Goal: Information Seeking & Learning: Learn about a topic

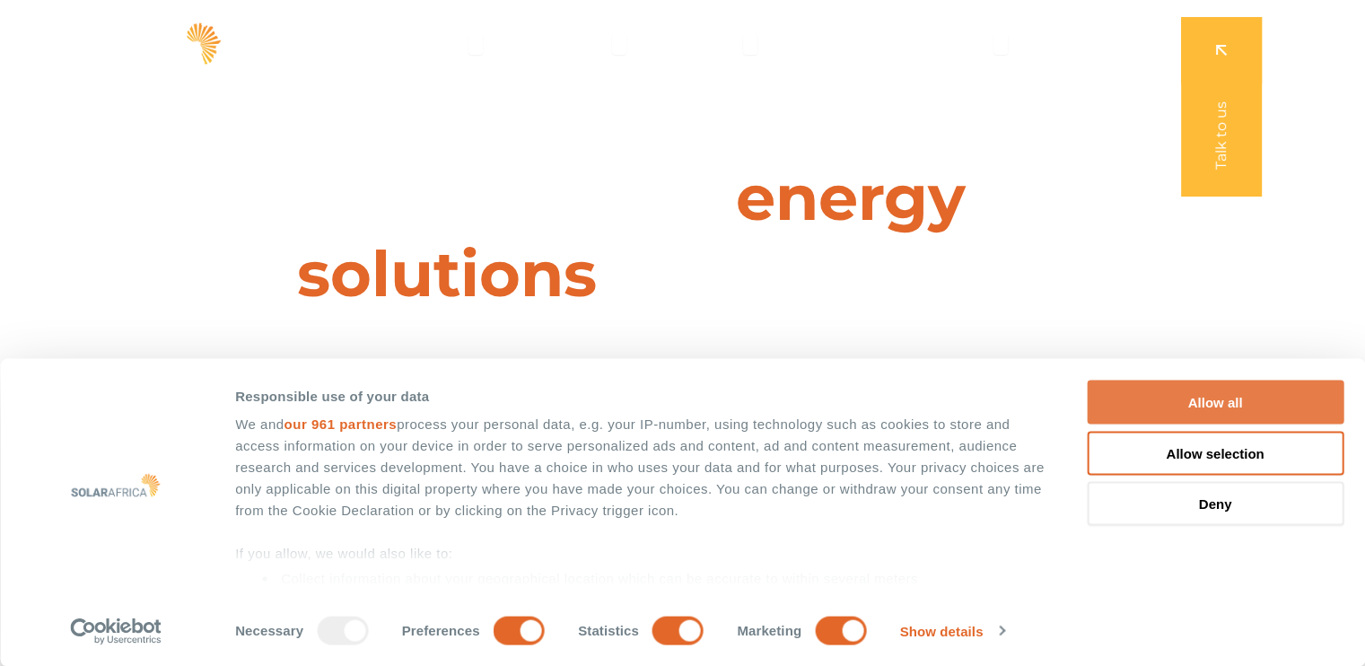
click at [1217, 393] on button "Allow all" at bounding box center [1215, 403] width 257 height 44
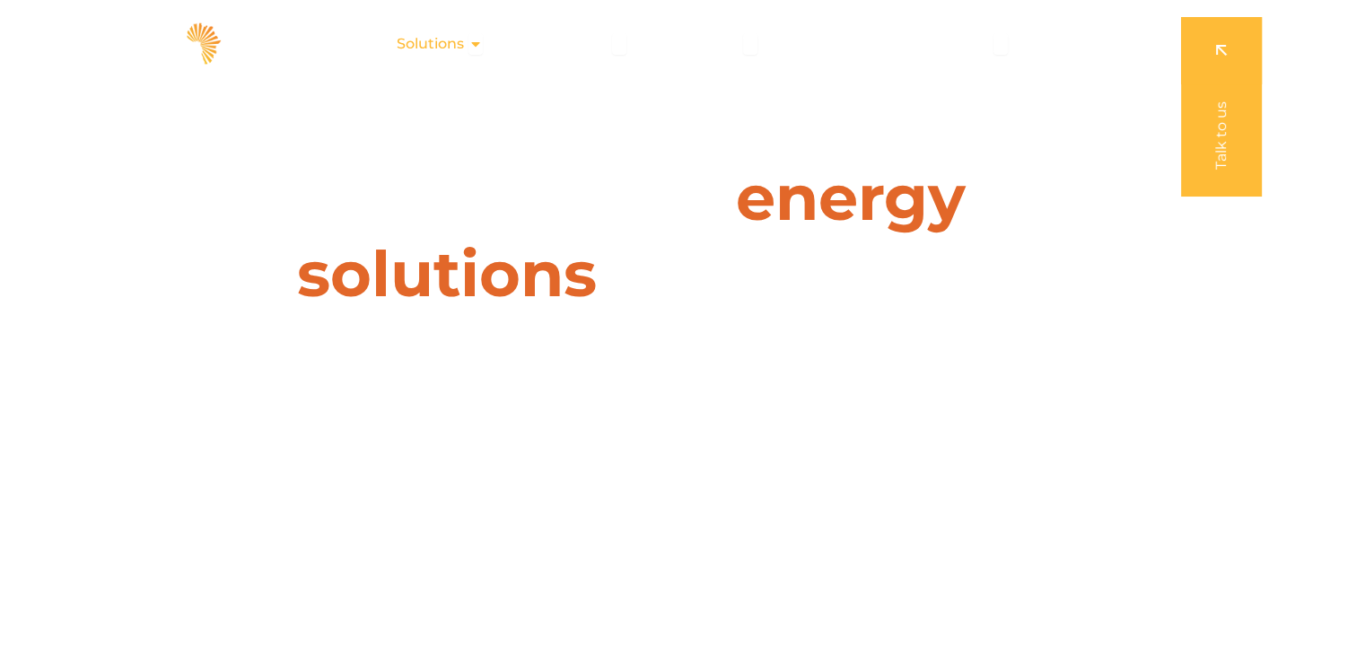
click at [475, 46] on icon "Menu" at bounding box center [476, 44] width 14 height 14
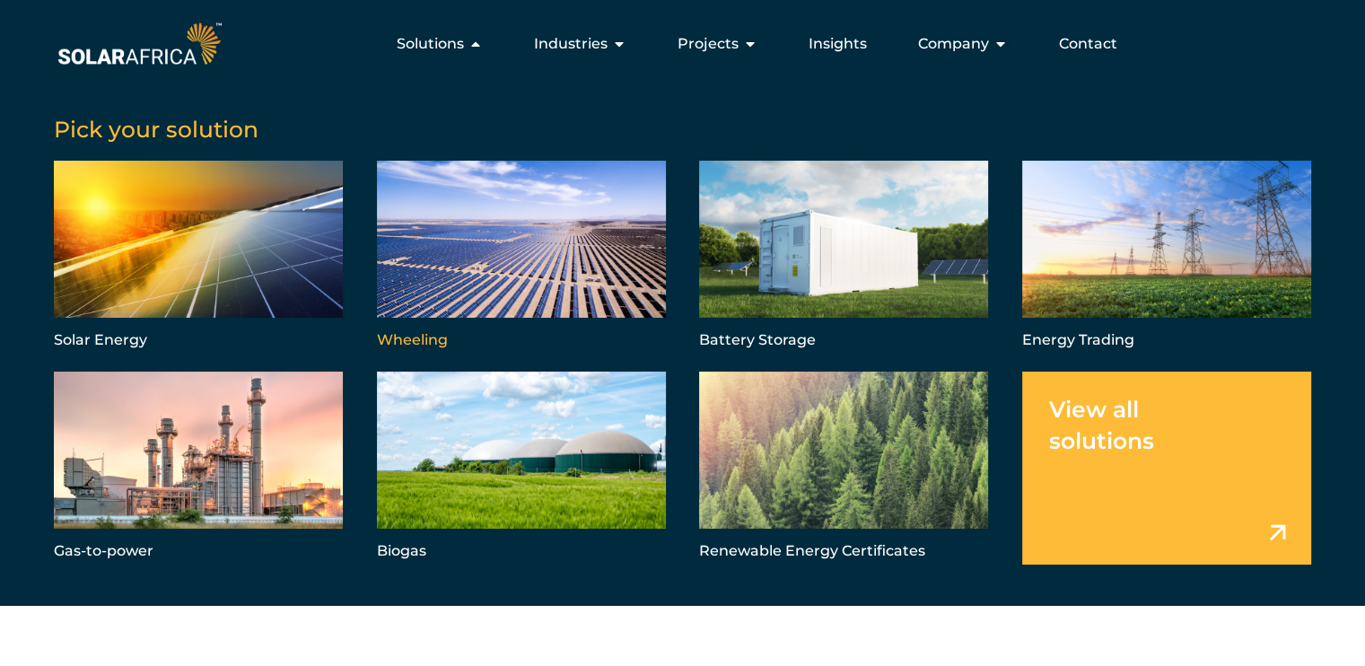
click at [494, 241] on link "Menu" at bounding box center [521, 257] width 289 height 193
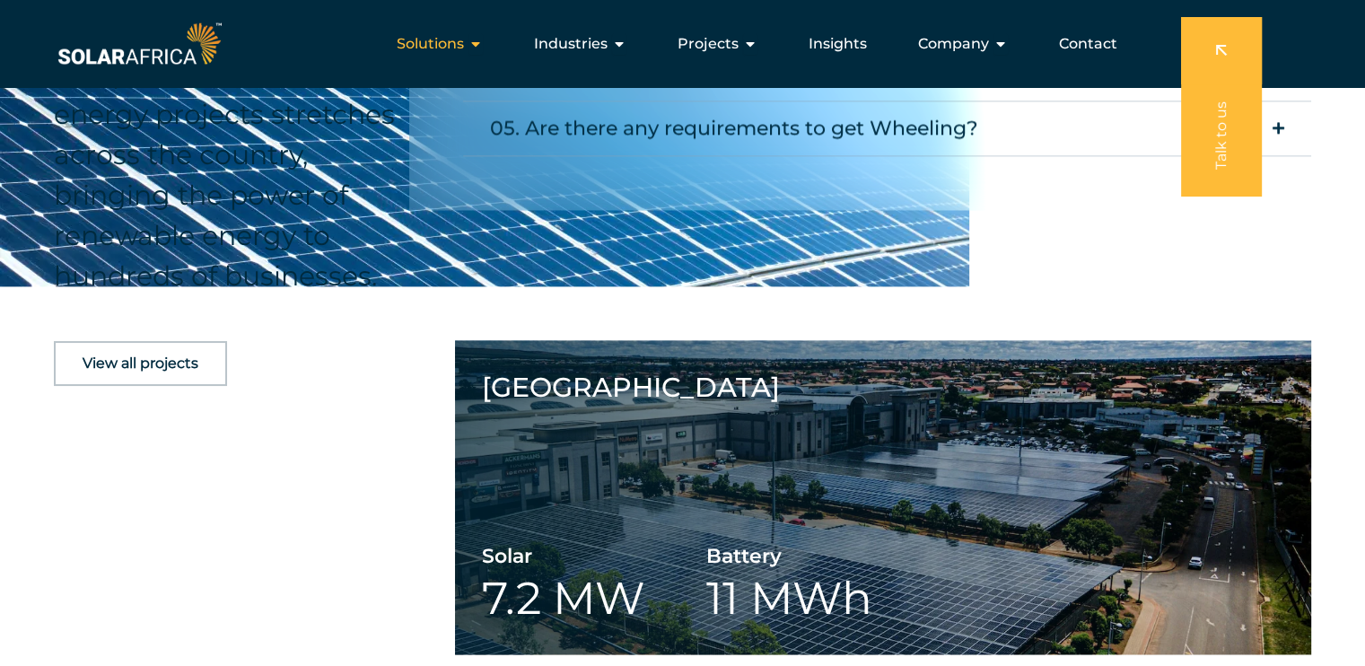
scroll to position [2603, 0]
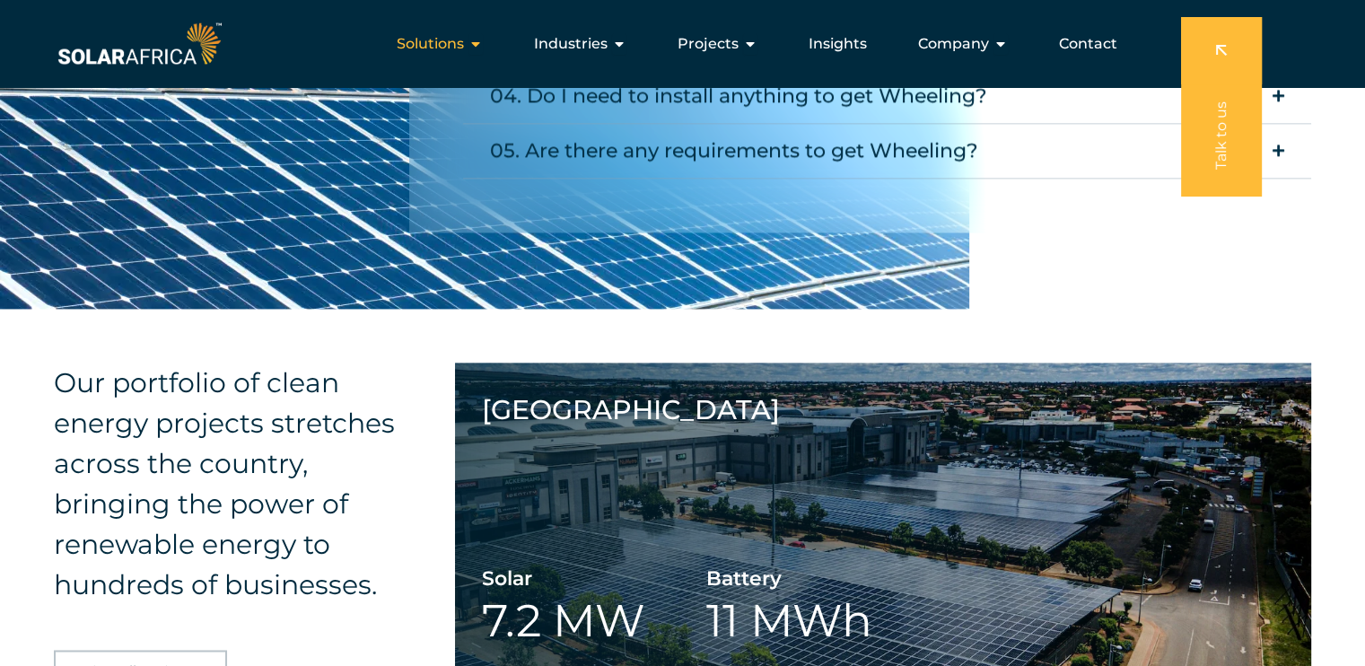
click at [483, 46] on icon "Menu" at bounding box center [476, 44] width 14 height 14
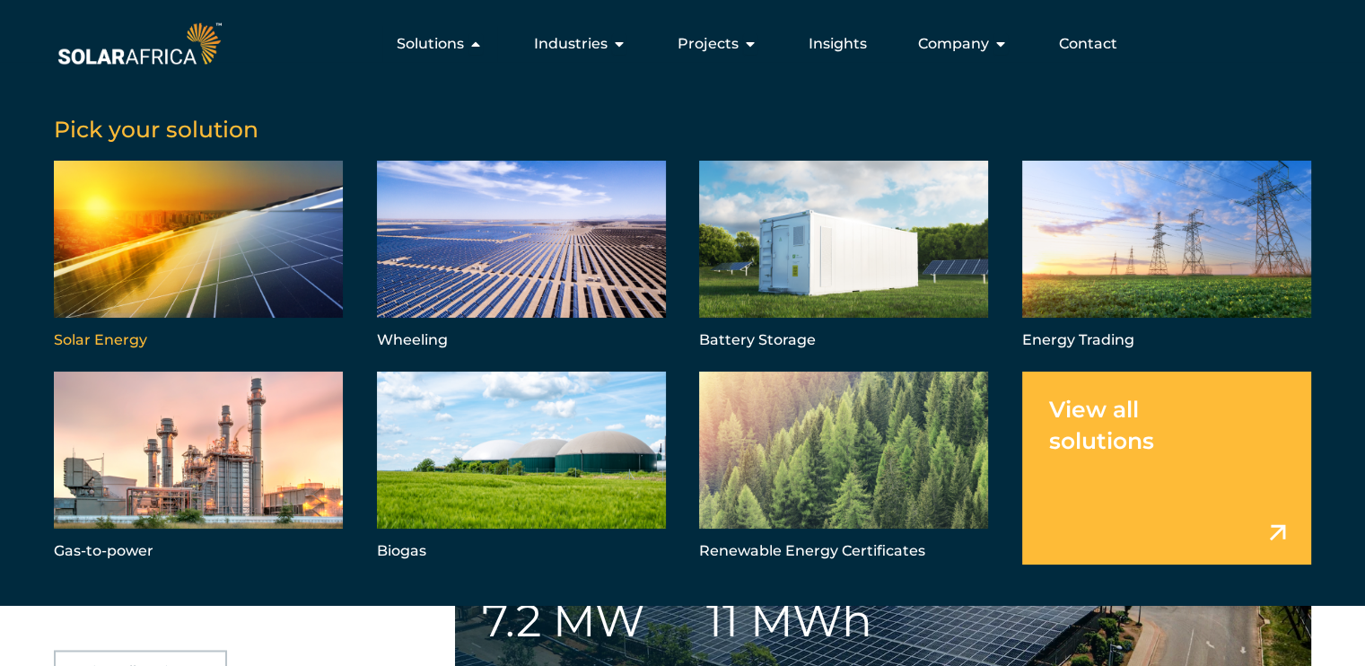
drag, startPoint x: 276, startPoint y: 268, endPoint x: 277, endPoint y: 258, distance: 10.8
click at [276, 268] on link "Menu" at bounding box center [198, 257] width 289 height 193
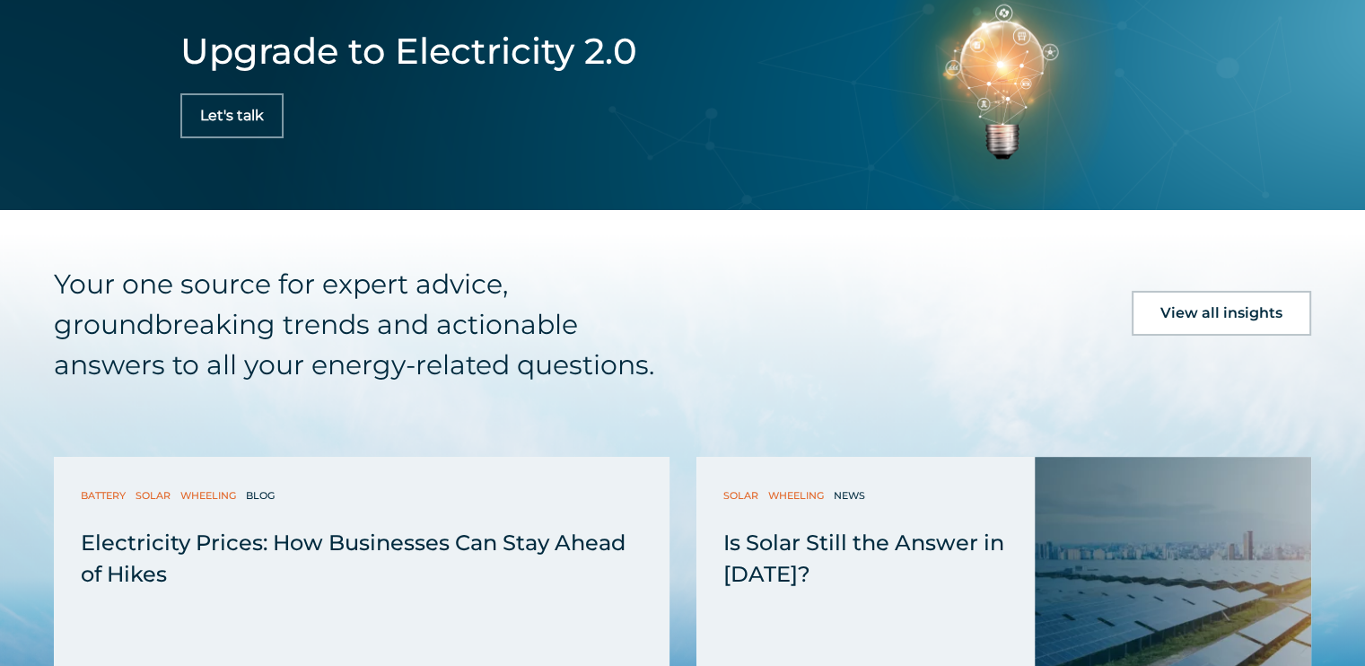
scroll to position [6912, 0]
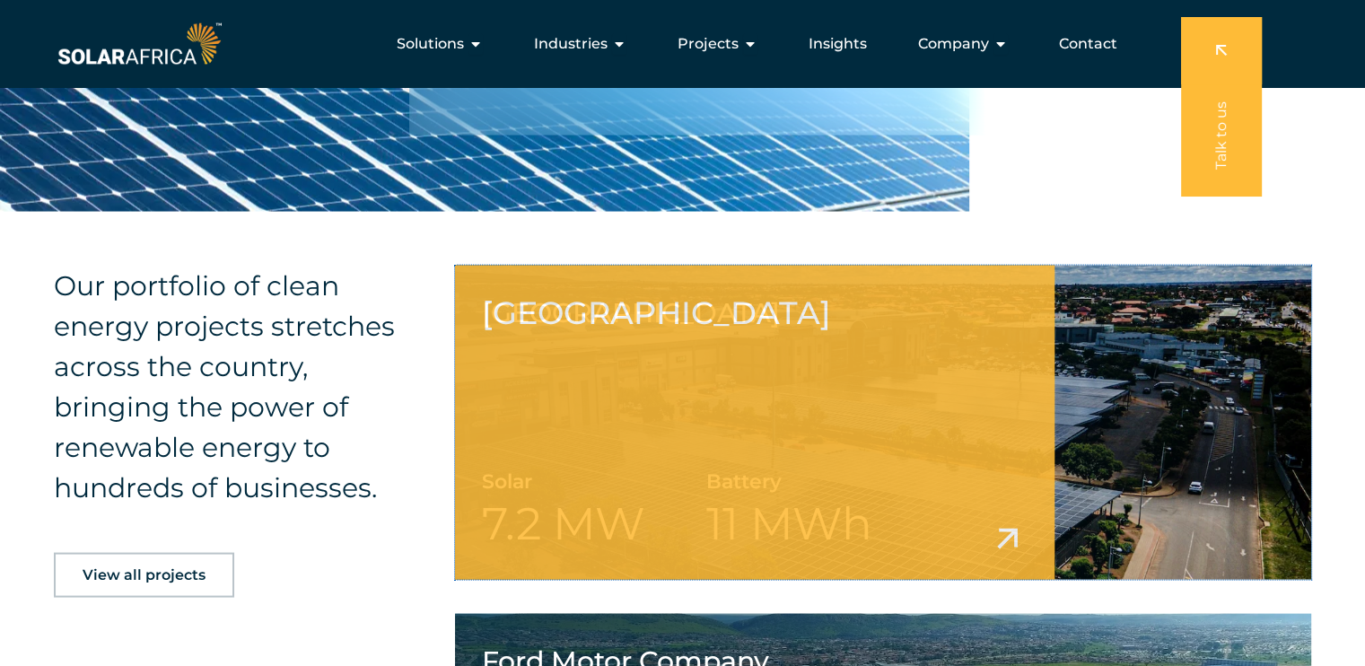
drag, startPoint x: 754, startPoint y: 379, endPoint x: 744, endPoint y: 362, distance: 19.7
click at [754, 379] on link at bounding box center [883, 423] width 856 height 314
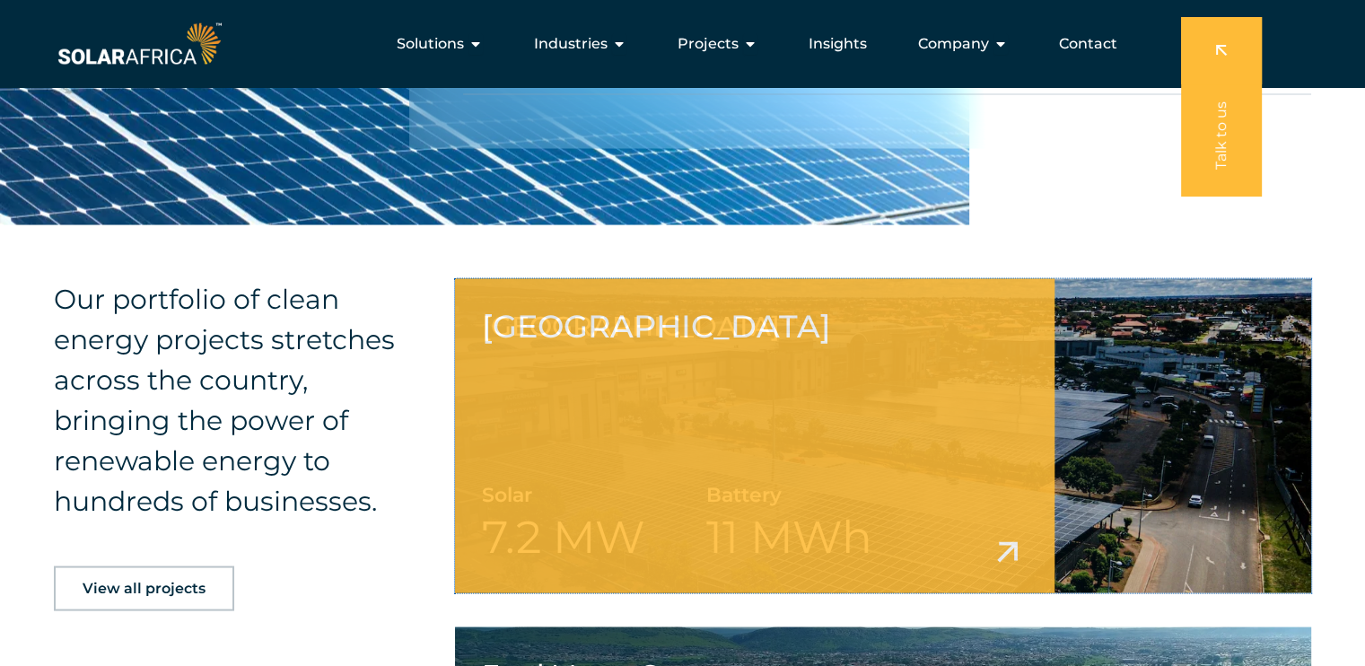
scroll to position [2088, 0]
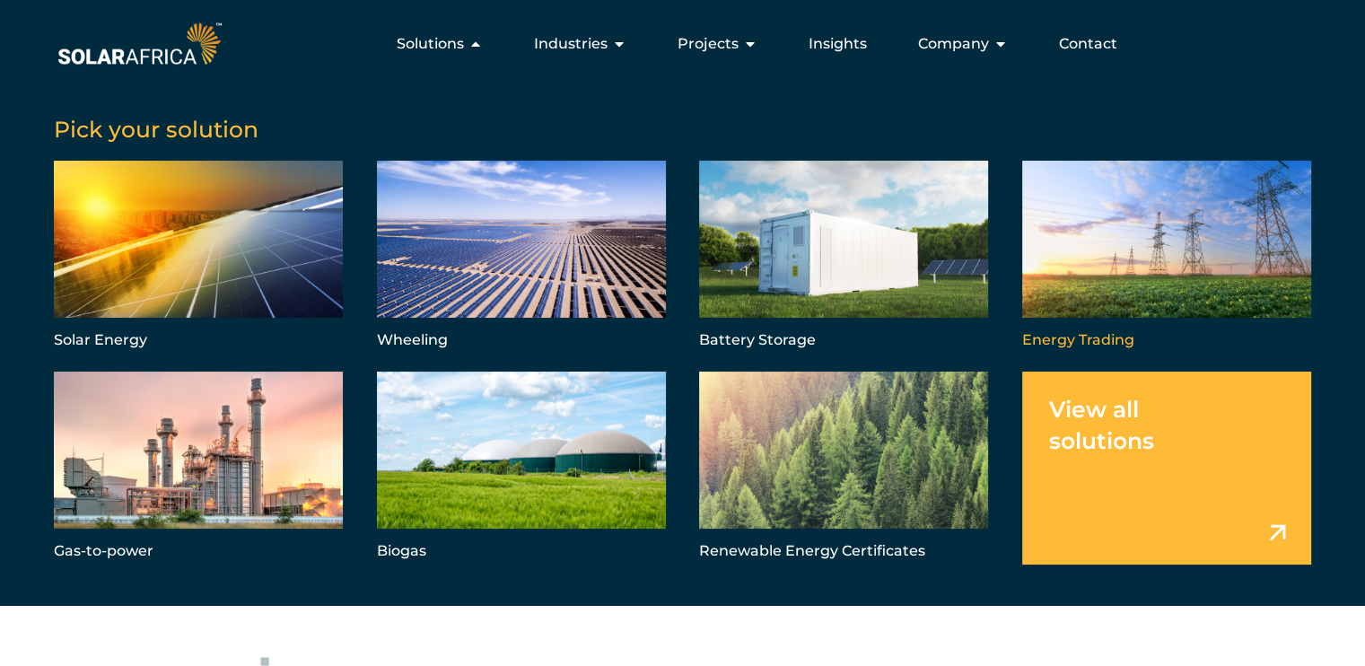
click at [1119, 258] on link "Menu" at bounding box center [1166, 257] width 289 height 193
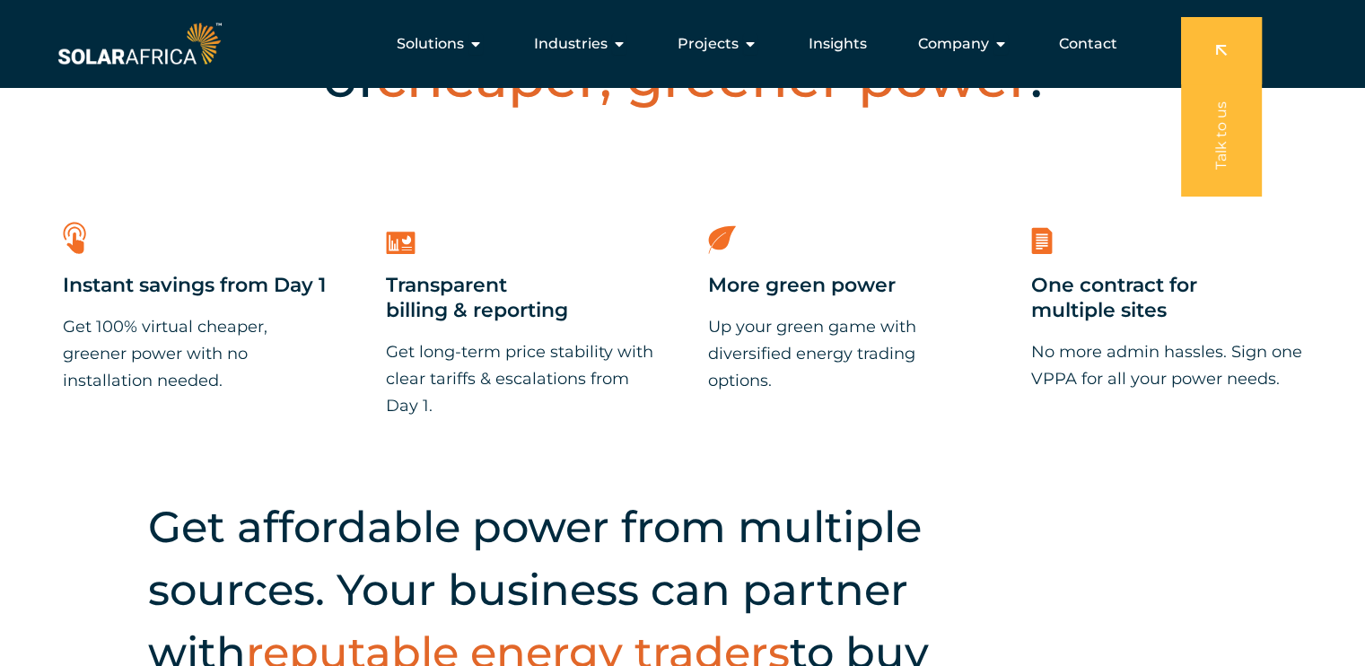
scroll to position [180, 0]
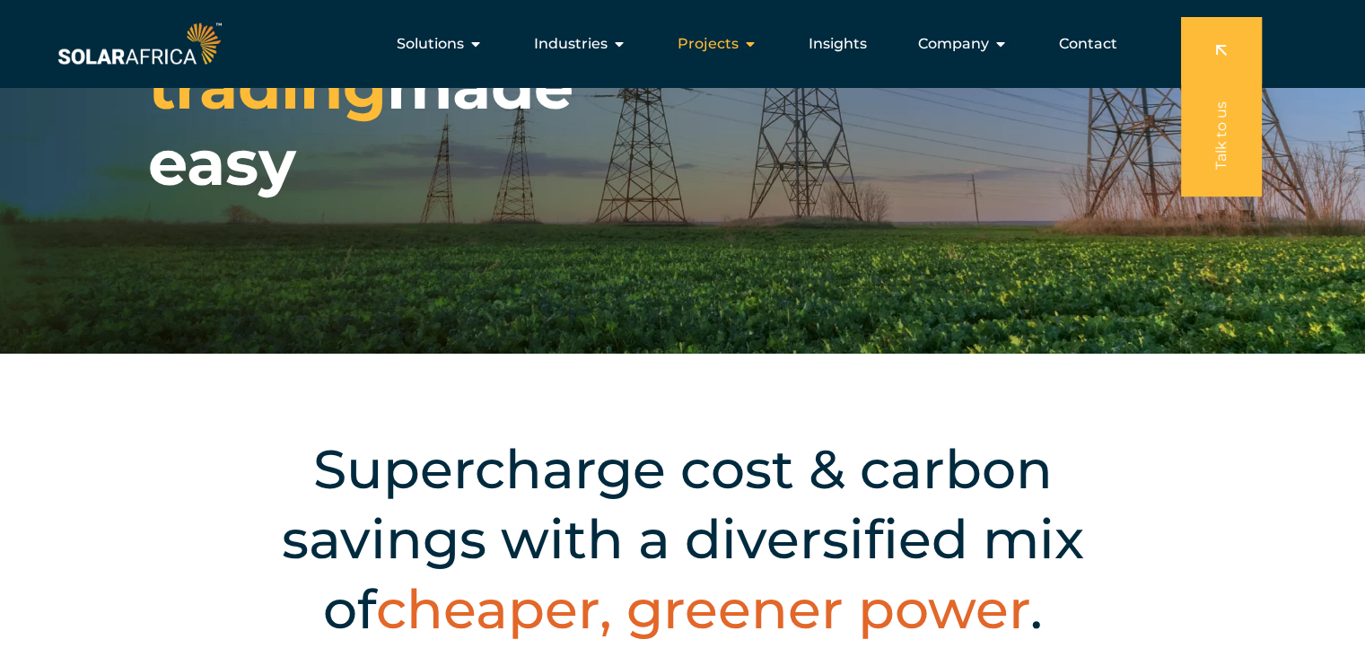
click at [747, 38] on icon "Menu" at bounding box center [750, 44] width 14 height 14
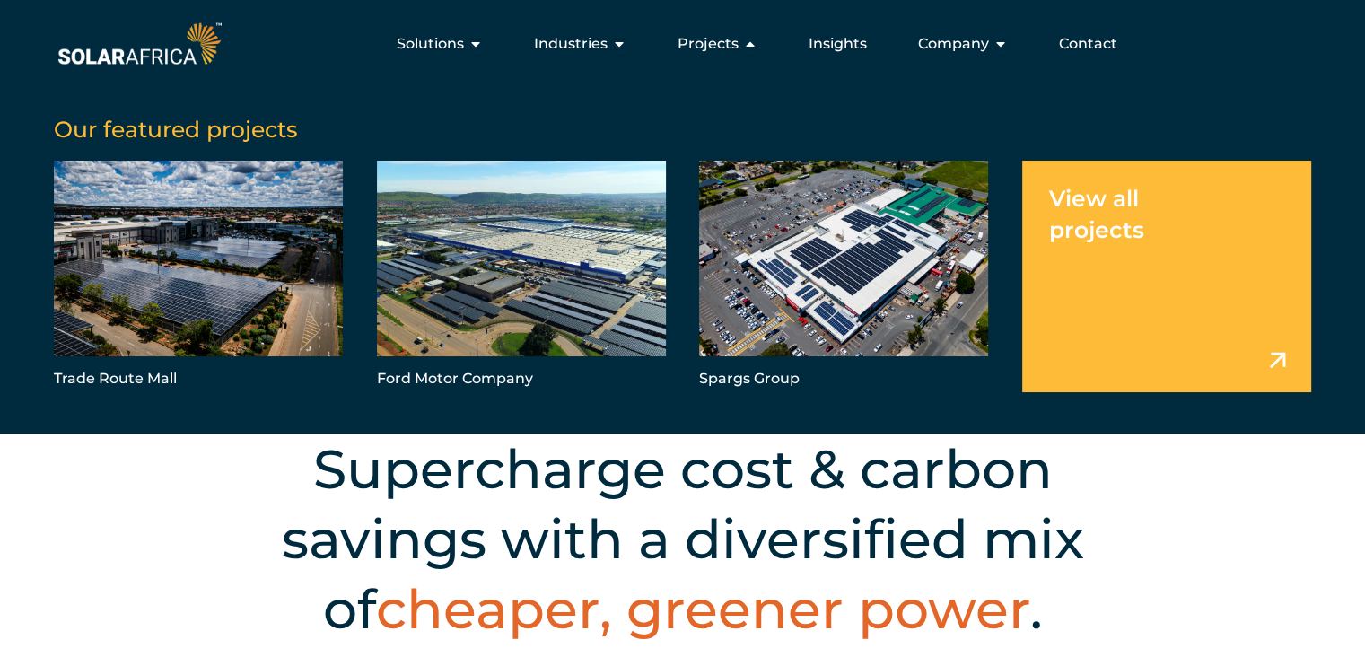
click at [1269, 355] on link "Menu" at bounding box center [1166, 277] width 289 height 232
